Goal: Task Accomplishment & Management: Manage account settings

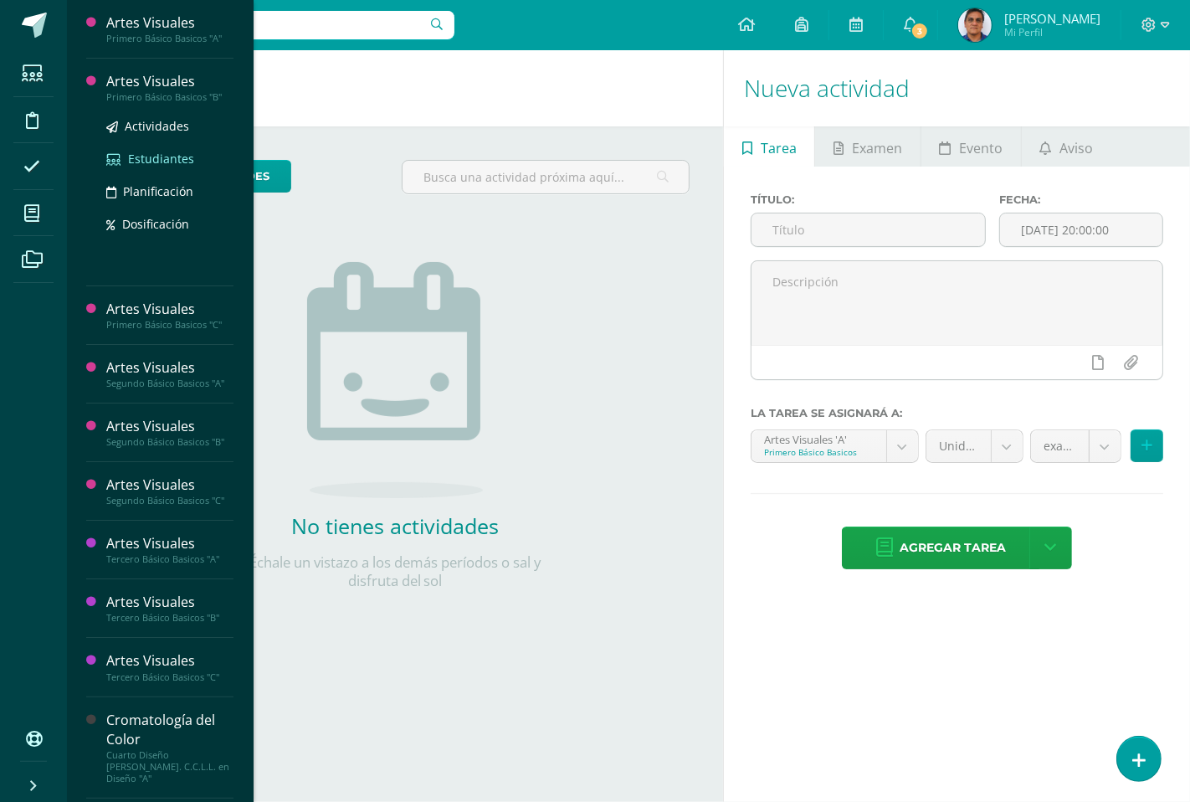
click at [182, 155] on span "Estudiantes" at bounding box center [161, 159] width 66 height 16
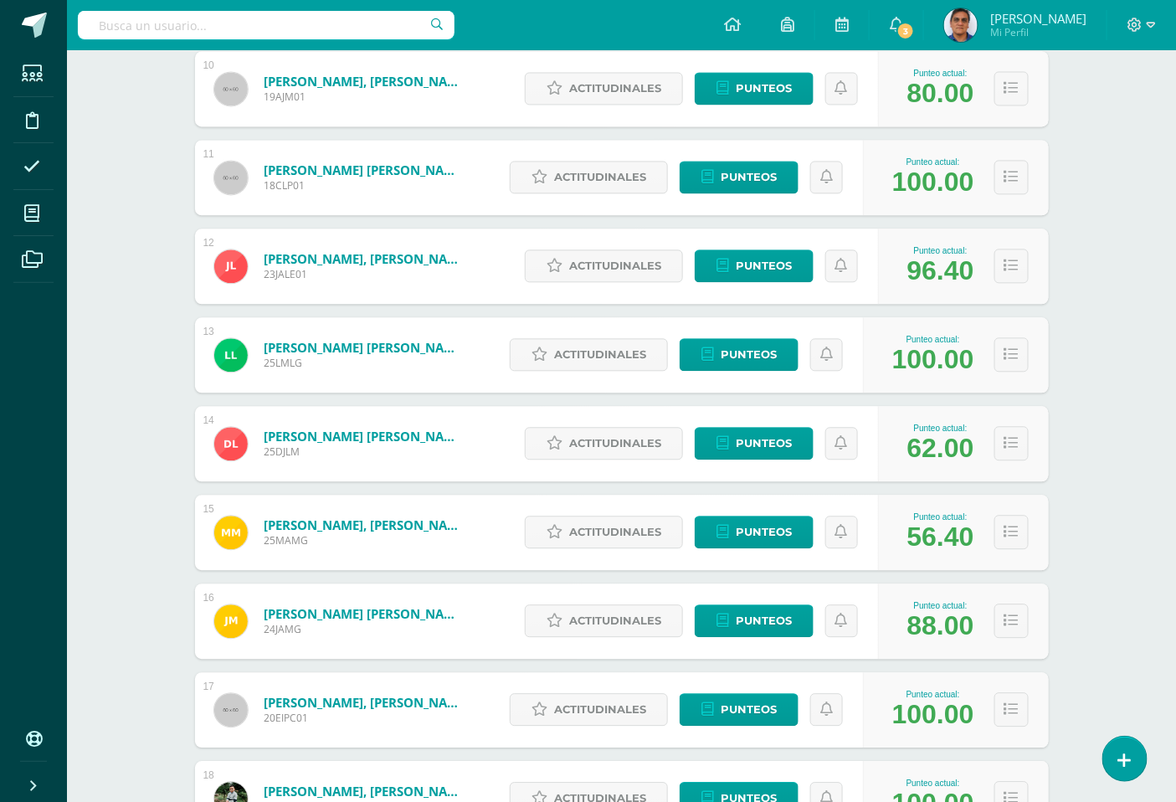
scroll to position [1115, 0]
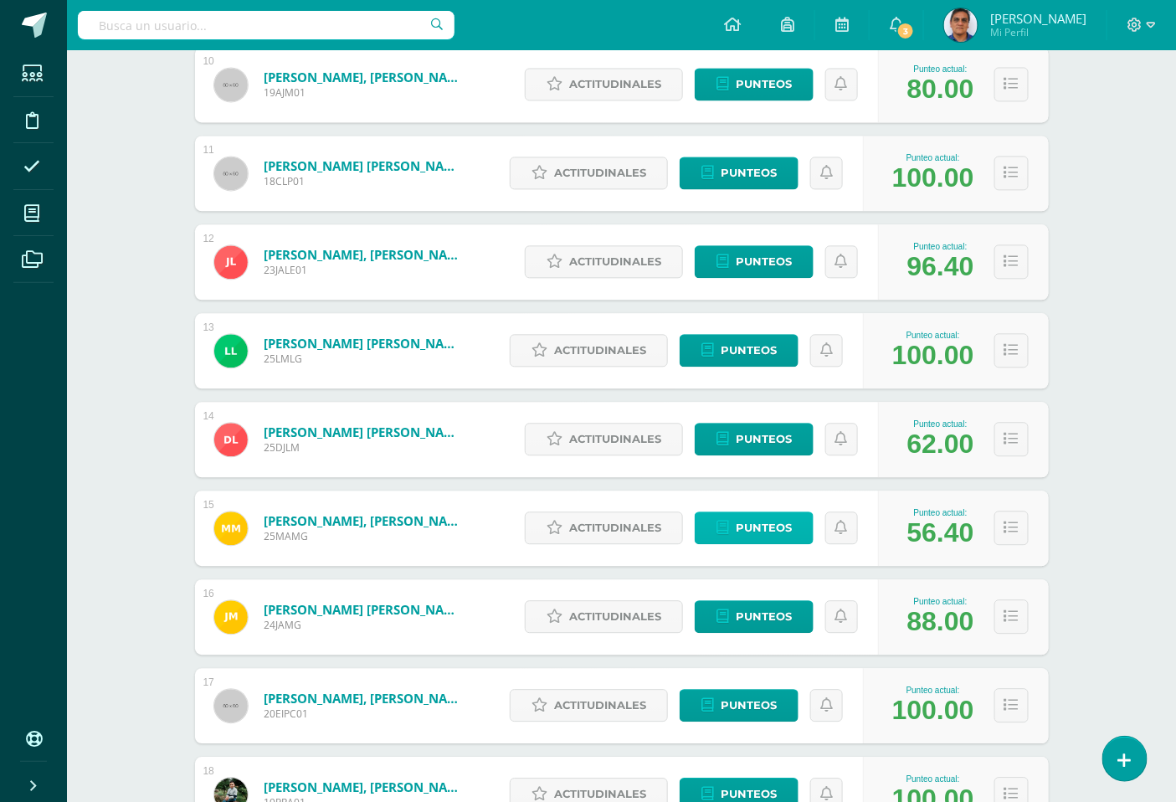
click at [754, 522] on span "Punteos" at bounding box center [764, 527] width 56 height 31
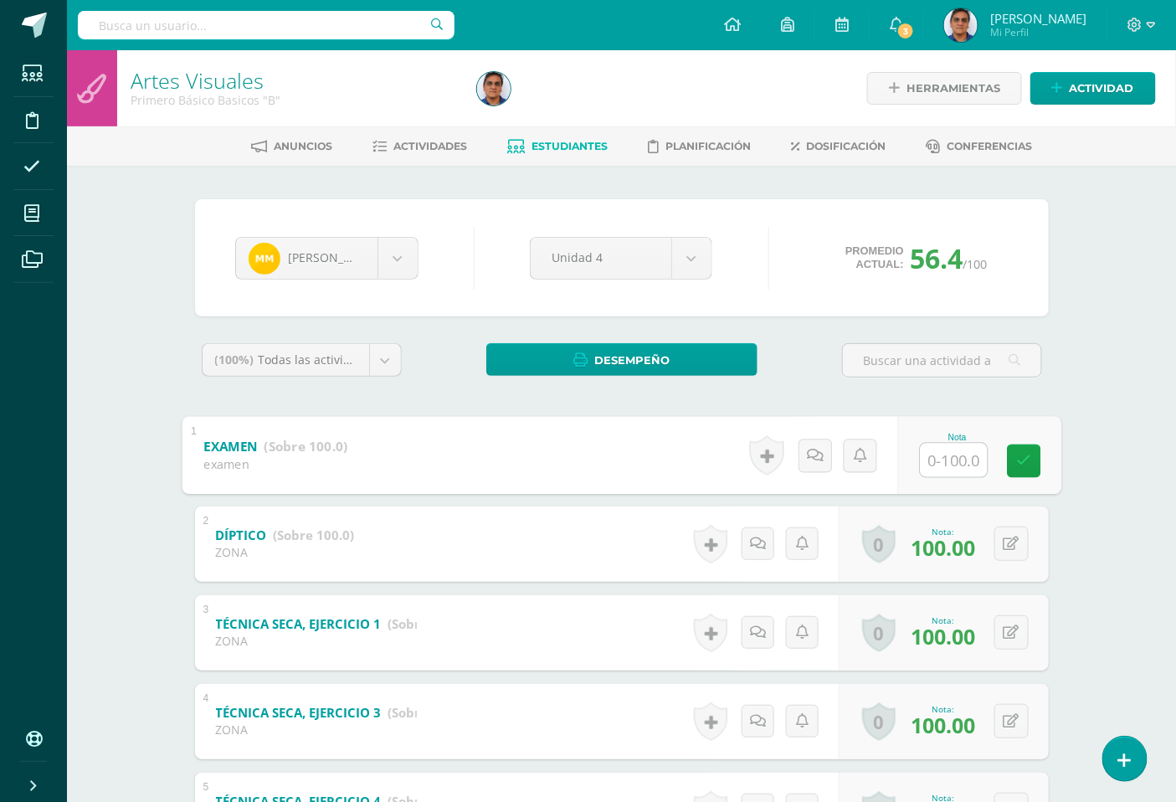
click at [957, 454] on input "text" at bounding box center [953, 459] width 67 height 33
type input "90"
